Goal: Task Accomplishment & Management: Complete application form

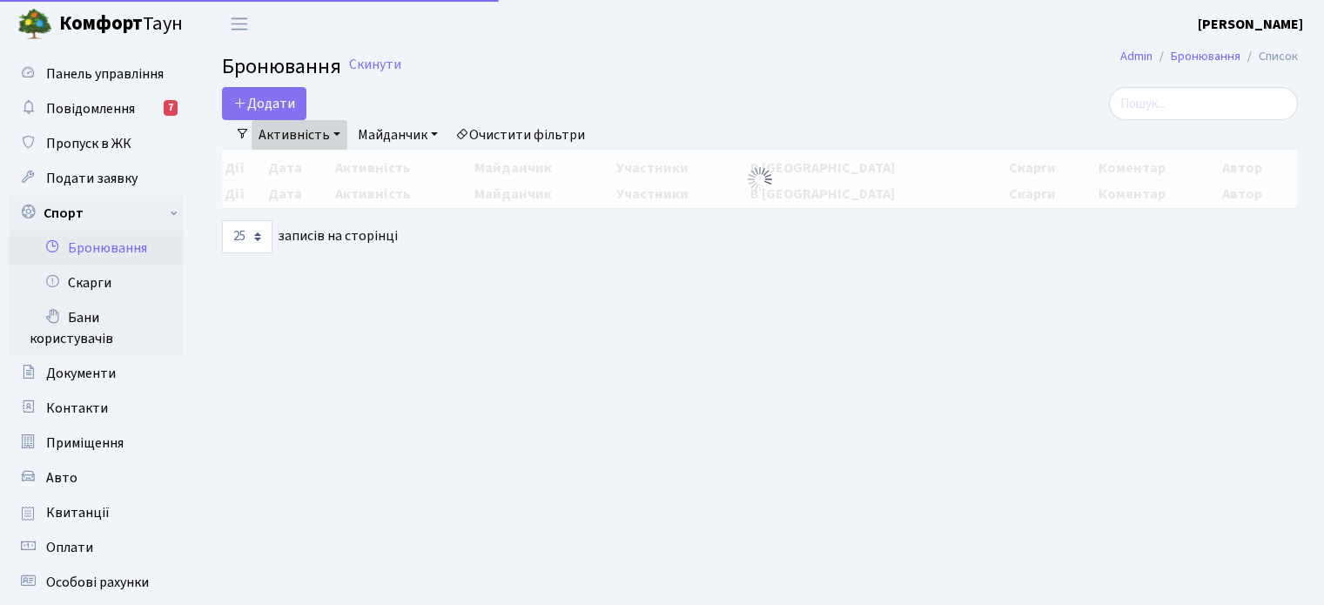
select select "25"
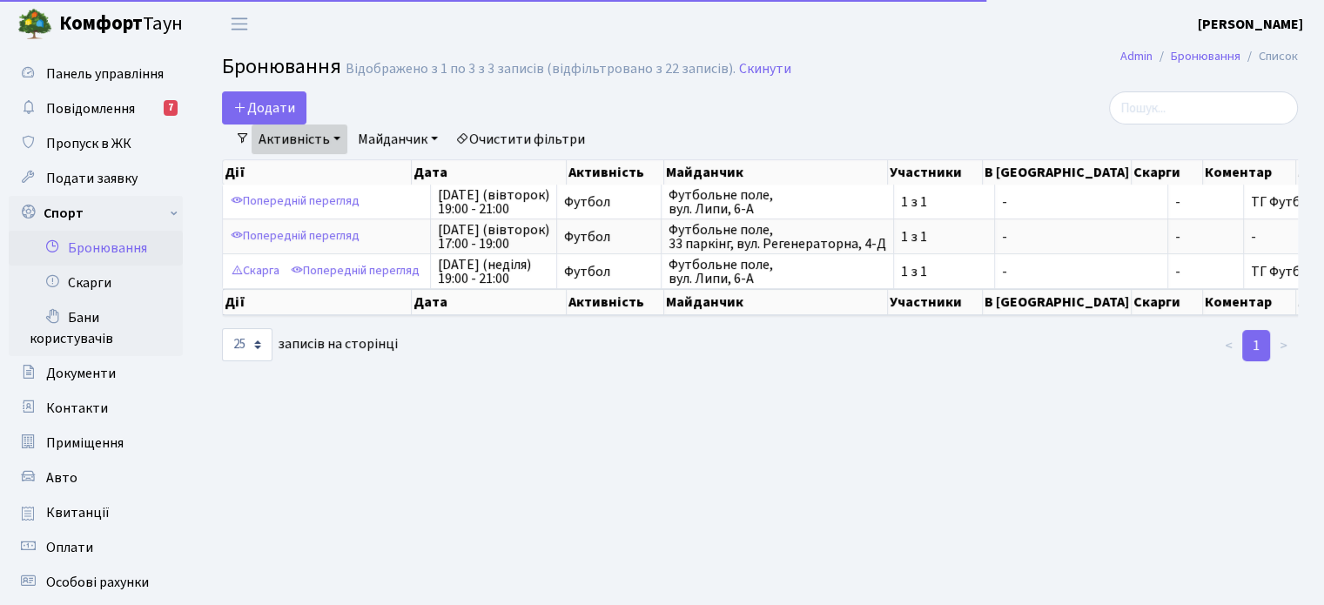
click at [128, 251] on link "Бронювання" at bounding box center [96, 248] width 174 height 35
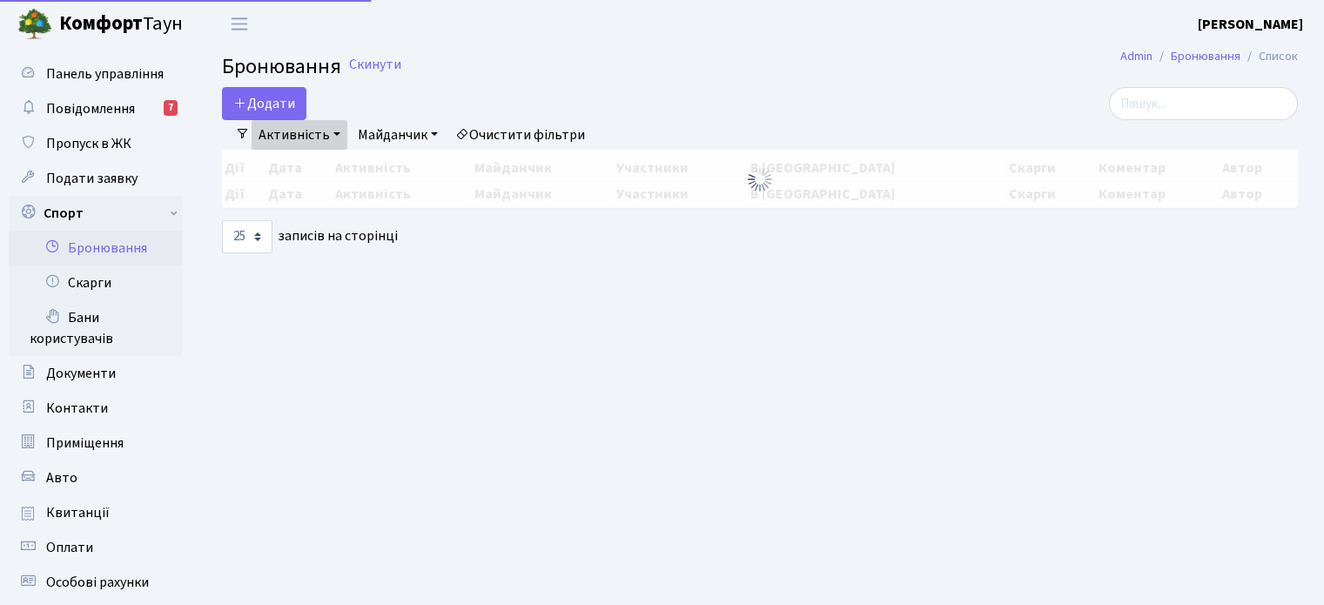
select select "25"
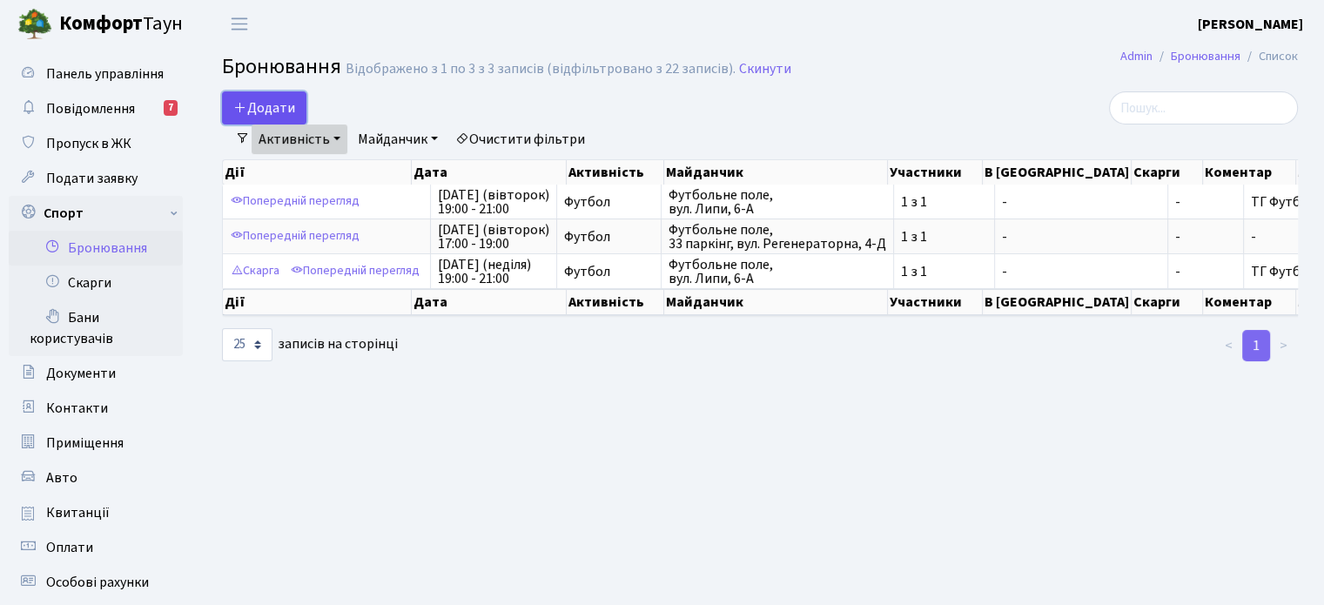
click at [261, 104] on button "Додати" at bounding box center [264, 107] width 84 height 33
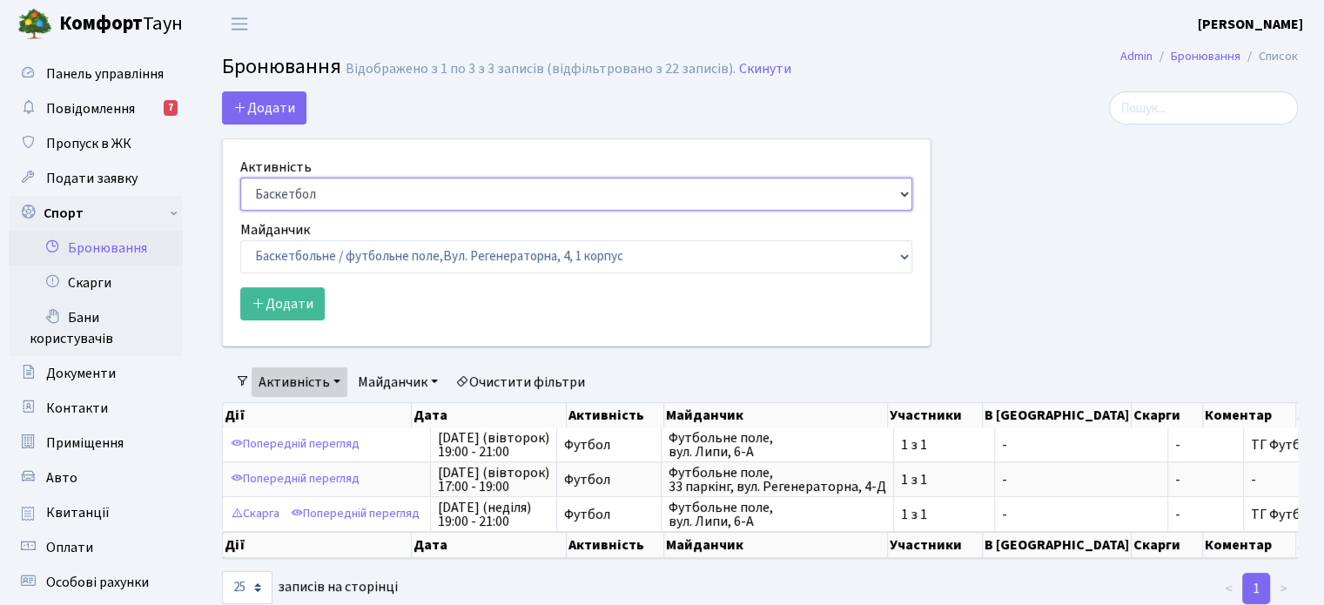
click at [322, 191] on select "Баскетбол Волейбол Йога Катання на роликах Настільний теніс Теніс Футбол Фітнес" at bounding box center [576, 194] width 672 height 33
select select "2"
click at [240, 178] on select "Баскетбол Волейбол Йога Катання на роликах Настільний теніс Теніс Футбол Фітнес" at bounding box center [576, 194] width 672 height 33
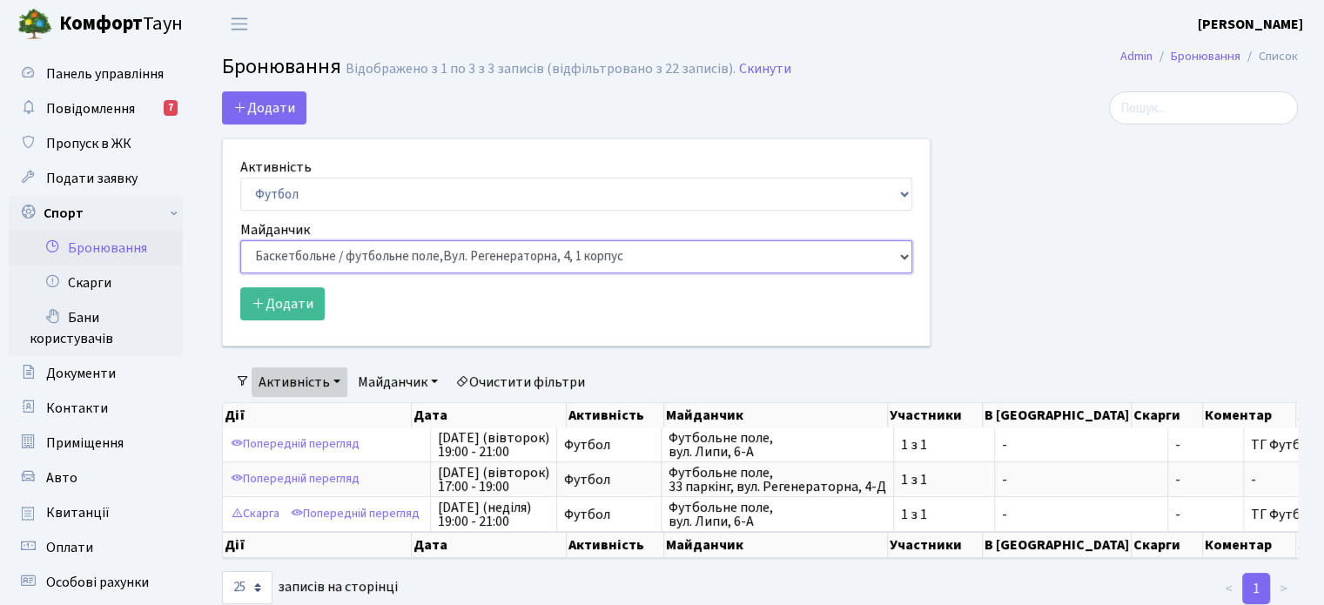
click at [306, 251] on select "Баскетбольне / футбольне поле, Вул. Регенераторна, 4, 1 корпус Баскетбольне пол…" at bounding box center [576, 256] width 672 height 33
select select "10"
click at [240, 240] on select "Баскетбольне / футбольне поле, Вул. Регенераторна, 4, 1 корпус Баскетбольне пол…" at bounding box center [576, 256] width 672 height 33
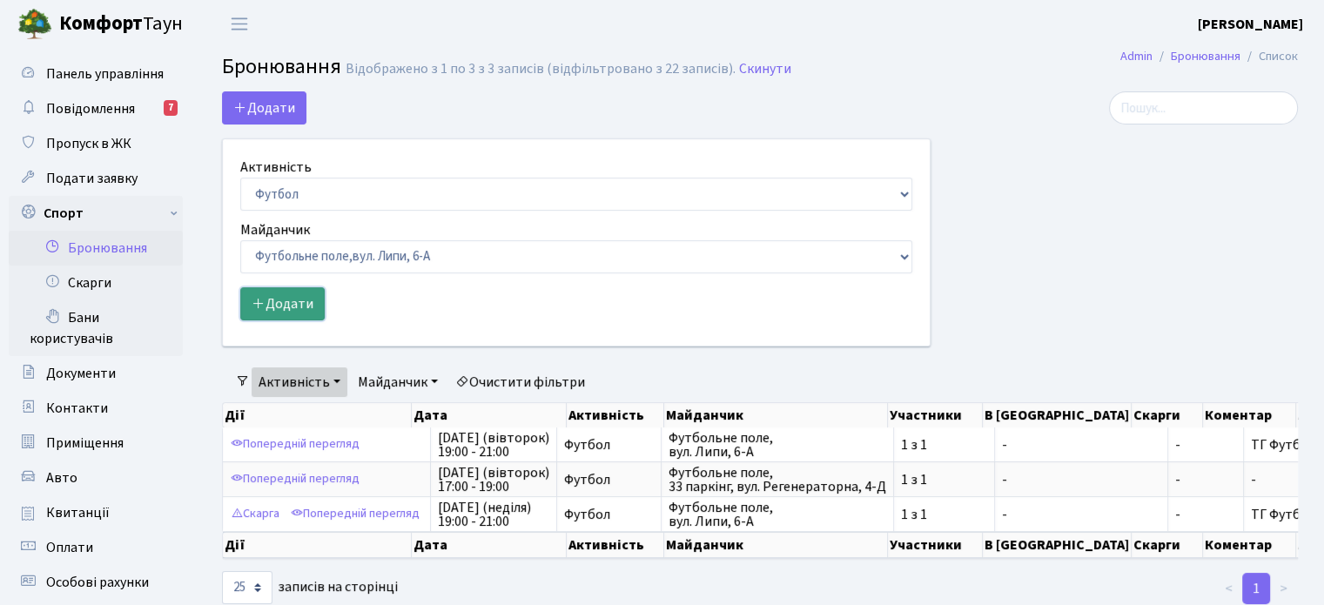
click at [286, 304] on button "Додати" at bounding box center [282, 303] width 84 height 33
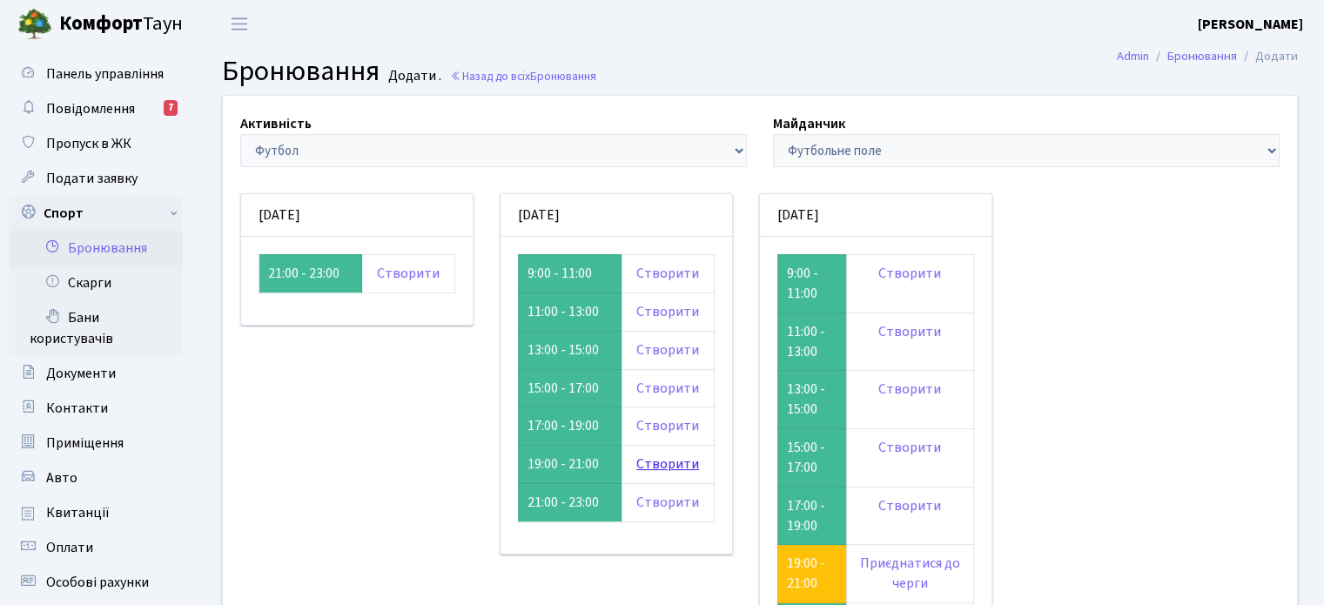
click at [655, 458] on link "Створити" at bounding box center [667, 463] width 63 height 19
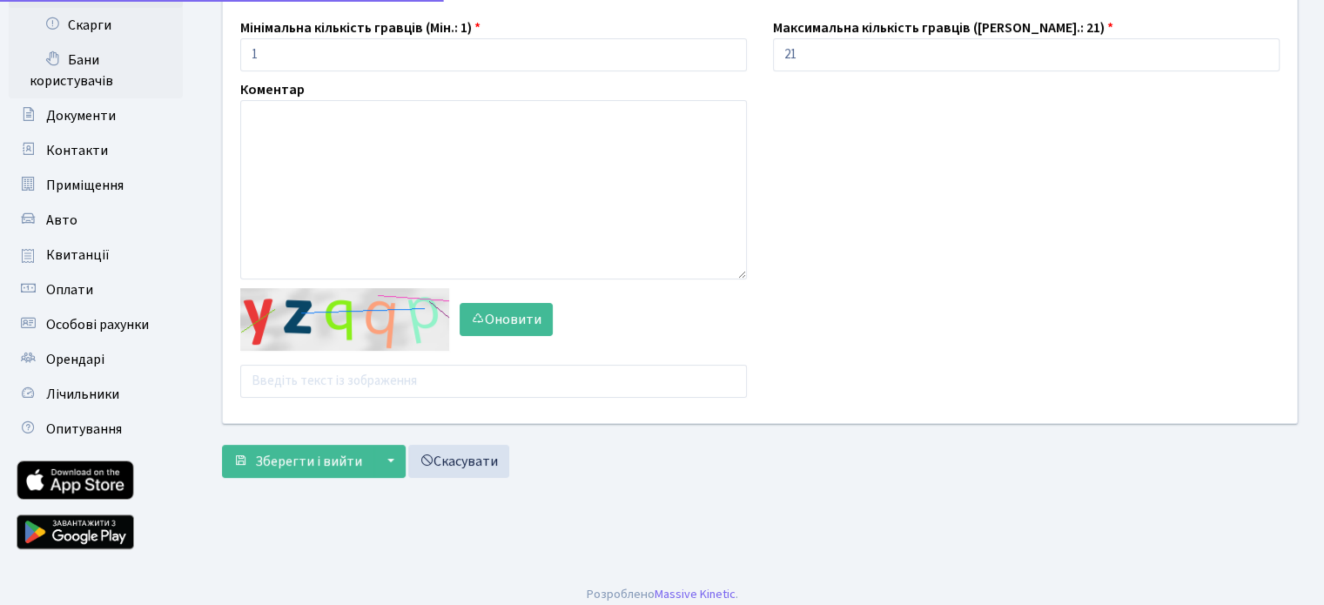
scroll to position [261, 0]
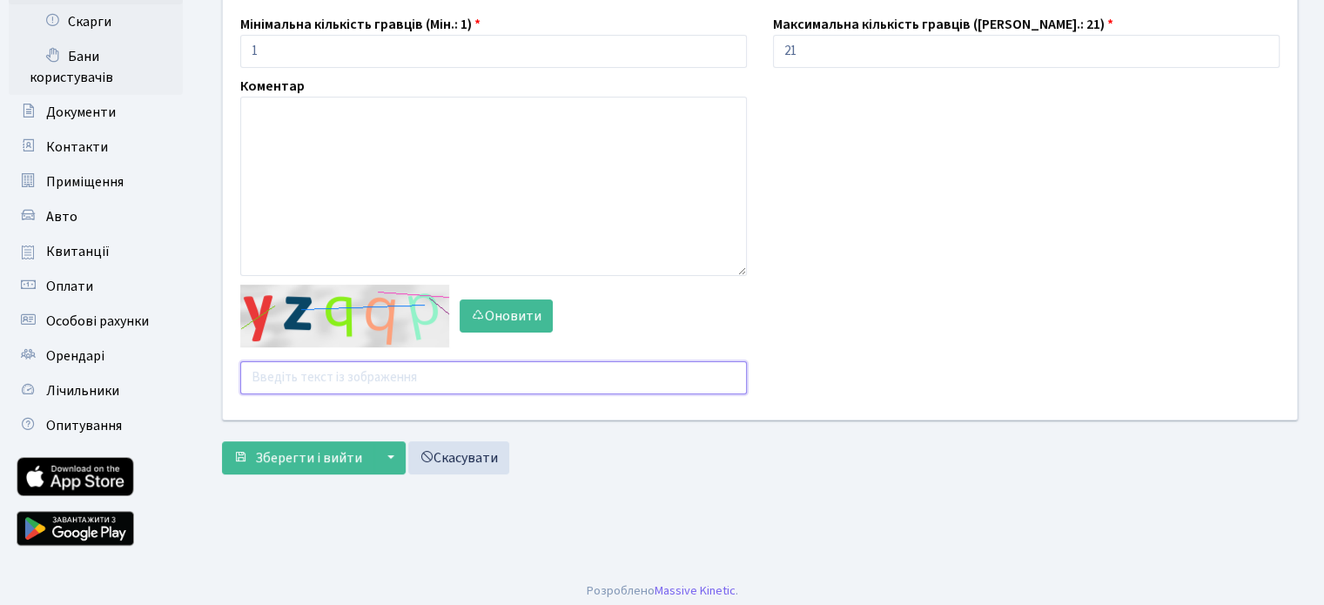
click at [315, 379] on input "text" at bounding box center [493, 377] width 507 height 33
click at [282, 374] on input "8п3йс" at bounding box center [493, 377] width 507 height 33
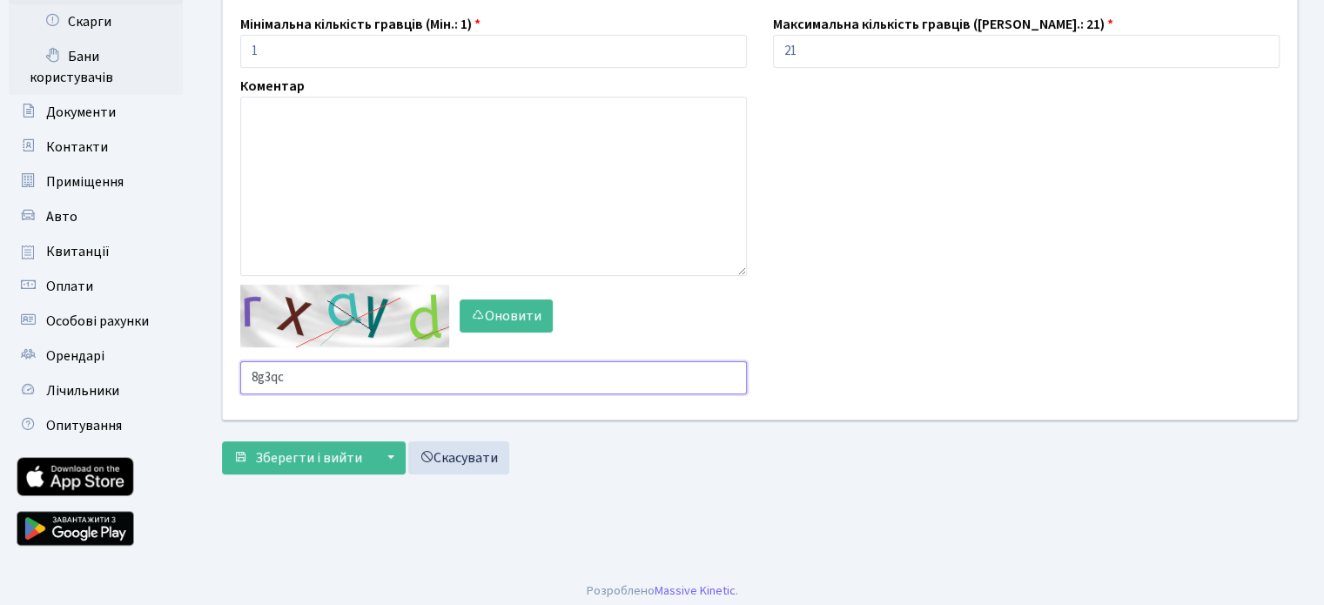
click at [268, 378] on input "8g3qc" at bounding box center [493, 377] width 507 height 33
type input "vjyzd"
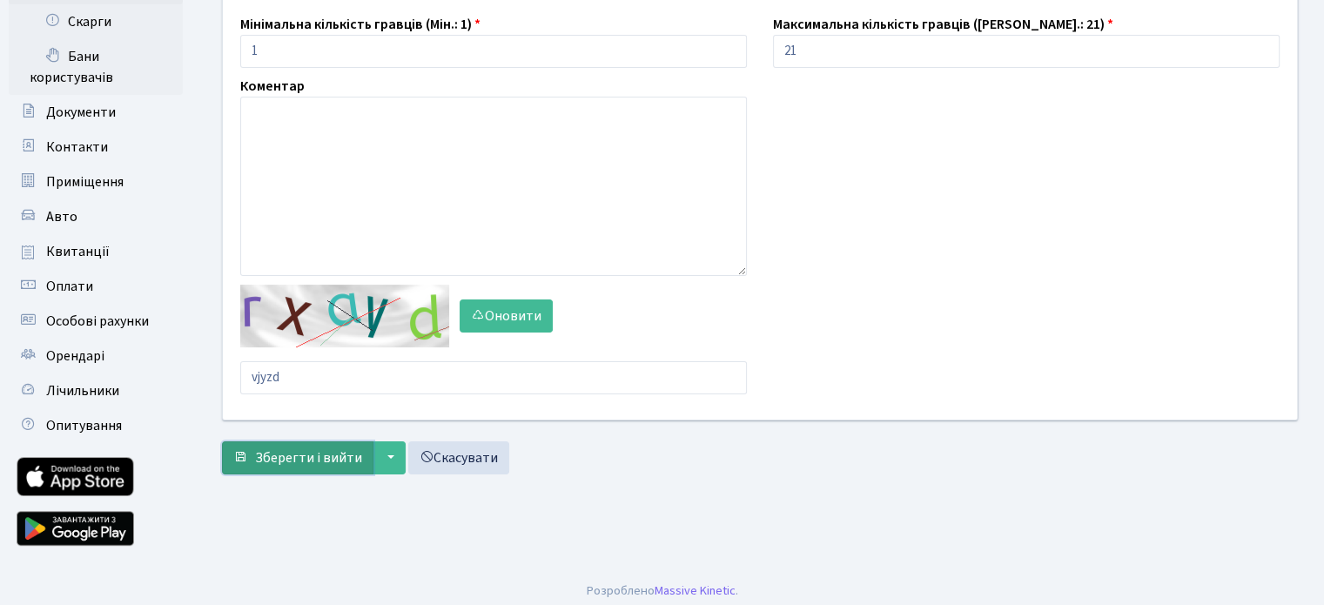
click at [274, 460] on span "Зберегти і вийти" at bounding box center [308, 457] width 107 height 19
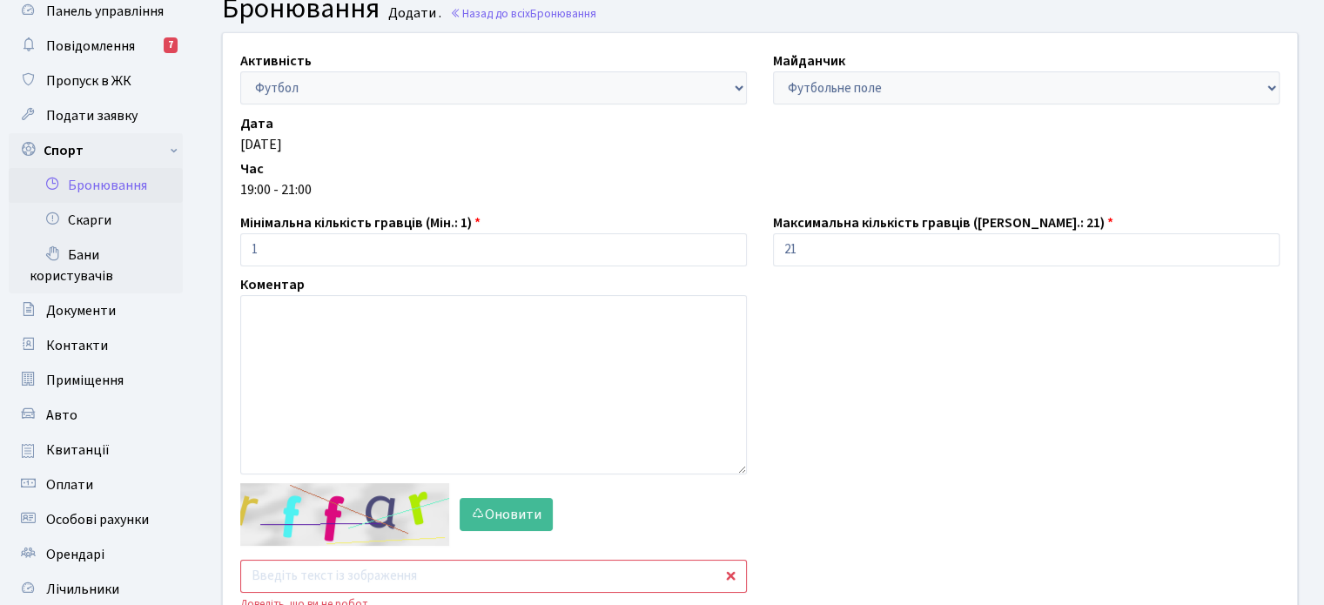
scroll to position [174, 0]
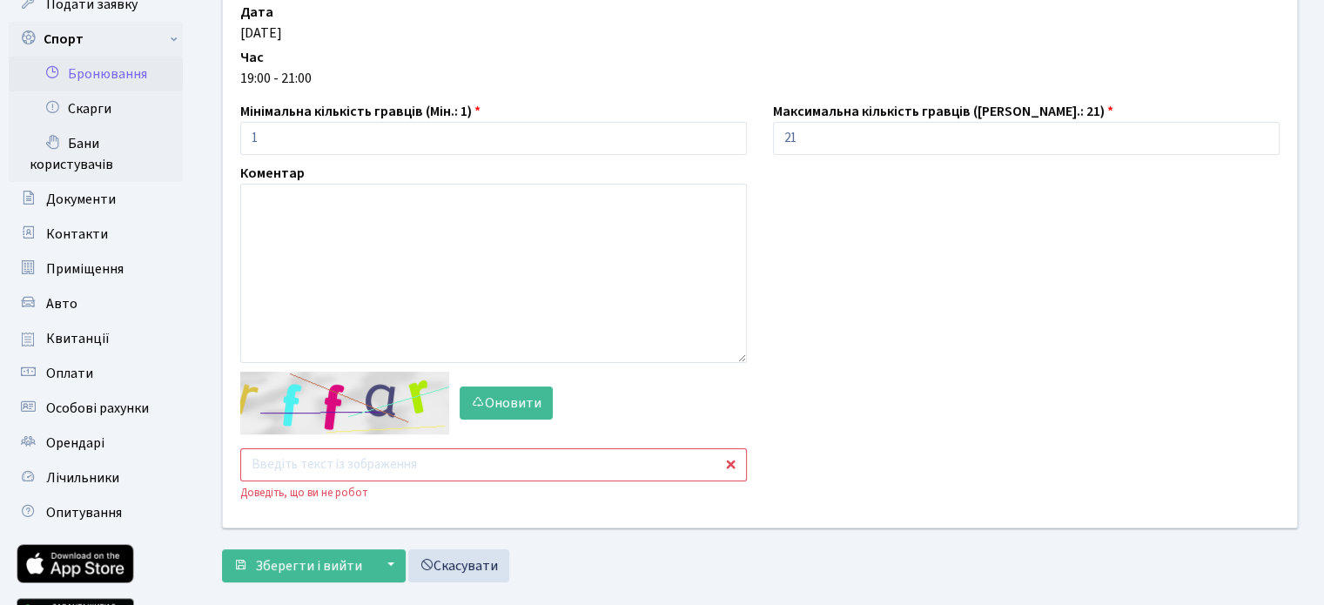
click at [340, 469] on input "text" at bounding box center [493, 464] width 507 height 33
type input "bzbm3"
click at [319, 567] on span "Зберегти і вийти" at bounding box center [308, 565] width 107 height 19
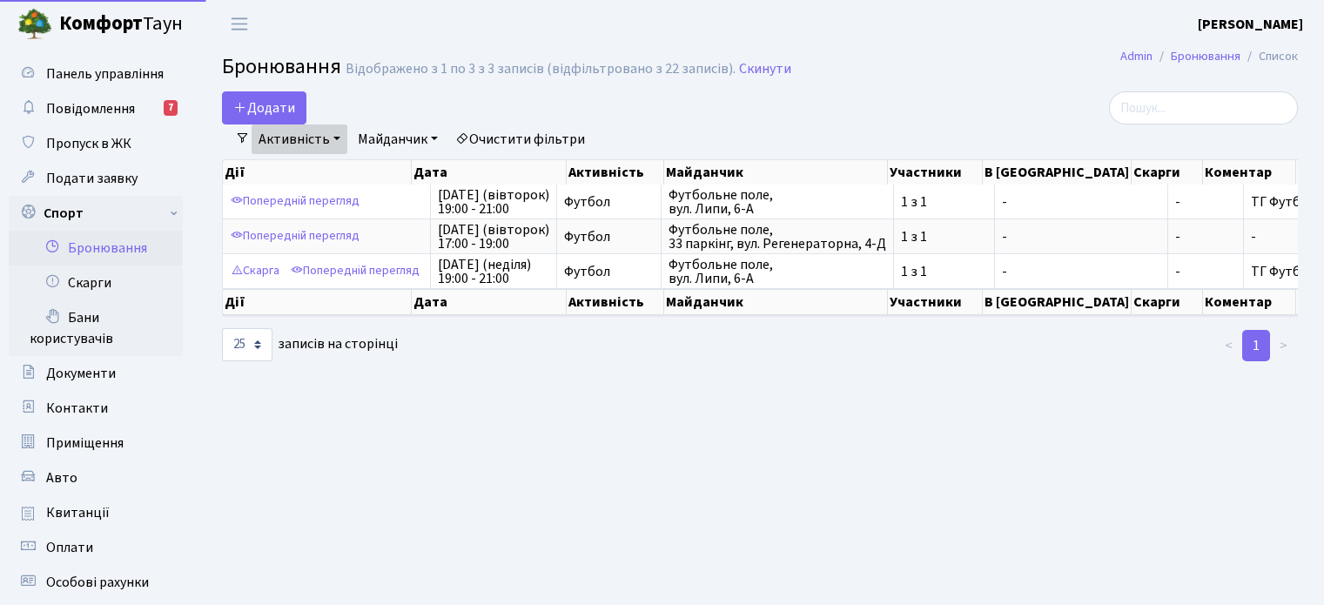
select select "25"
